Goal: Task Accomplishment & Management: Use online tool/utility

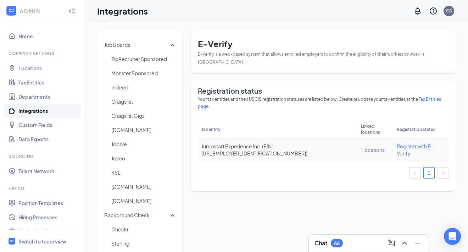
scroll to position [8, 0]
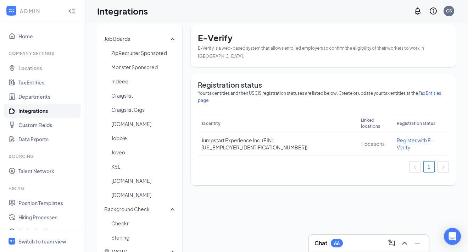
scroll to position [8, 0]
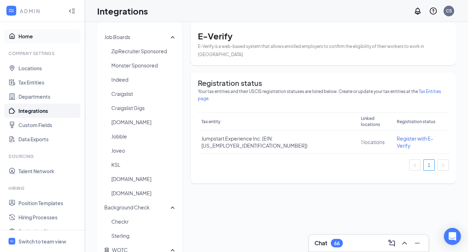
click at [26, 35] on link "Home" at bounding box center [48, 36] width 61 height 14
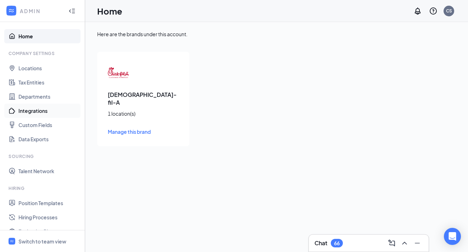
click at [40, 110] on link "Integrations" at bounding box center [48, 111] width 61 height 14
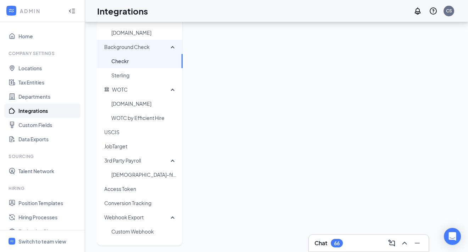
scroll to position [171, 0]
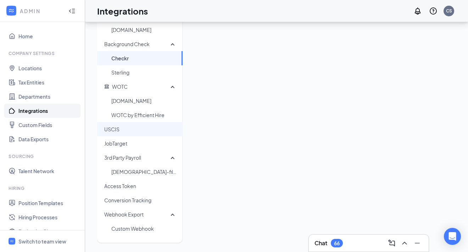
click at [138, 133] on span "USCIS" at bounding box center [140, 129] width 73 height 14
